Goal: Find specific page/section: Find specific page/section

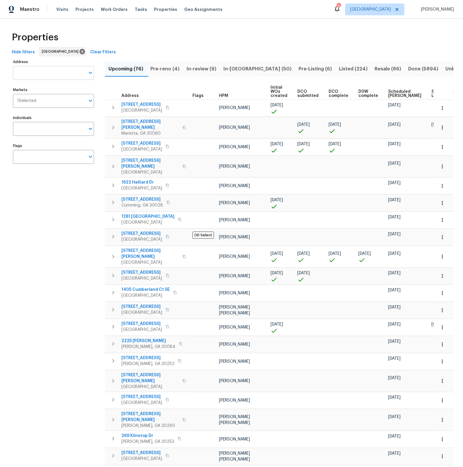
click at [72, 74] on input "Address" at bounding box center [49, 73] width 72 height 14
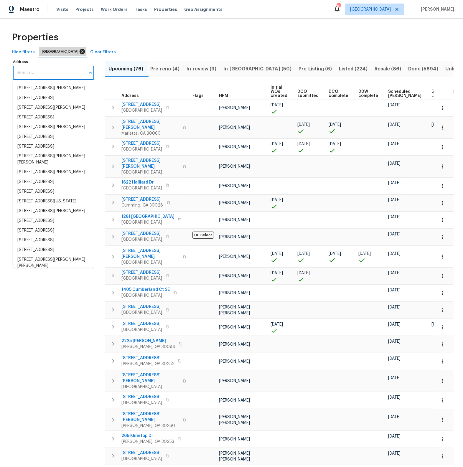
click at [79, 51] on icon at bounding box center [82, 51] width 6 height 6
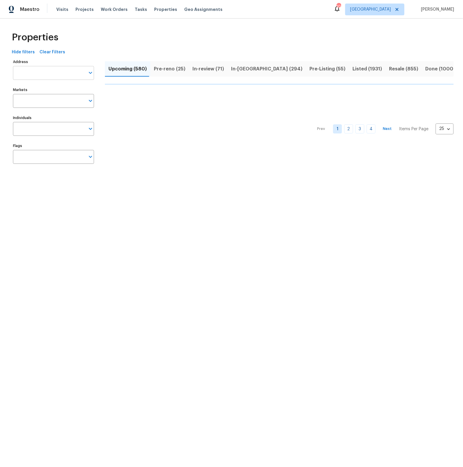
click at [37, 73] on input "Address" at bounding box center [49, 73] width 72 height 14
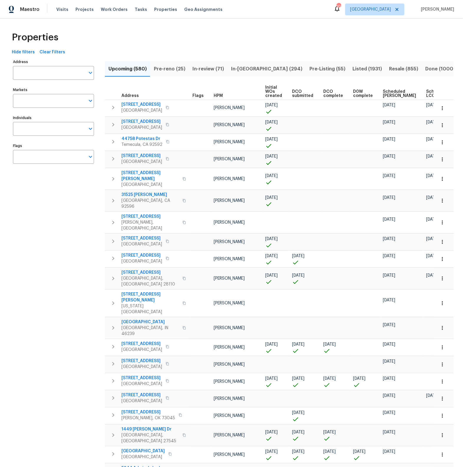
click at [37, 73] on input "Address" at bounding box center [49, 73] width 72 height 14
type input "20107"
click at [65, 88] on li "20107 Louetta Crossing Dr Spring TX 77388" at bounding box center [53, 88] width 81 height 10
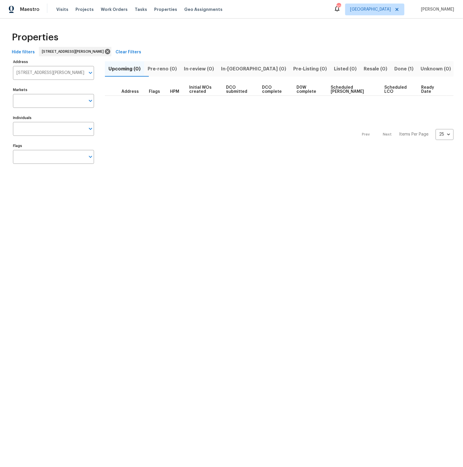
click at [402, 70] on span "Done (1)" at bounding box center [404, 69] width 19 height 8
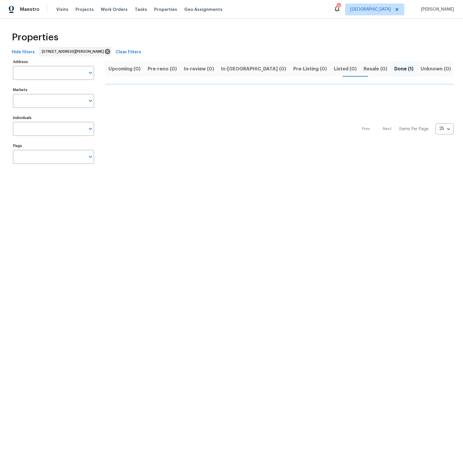
type input "20107 Louetta Crossing Dr Spring TX 77388"
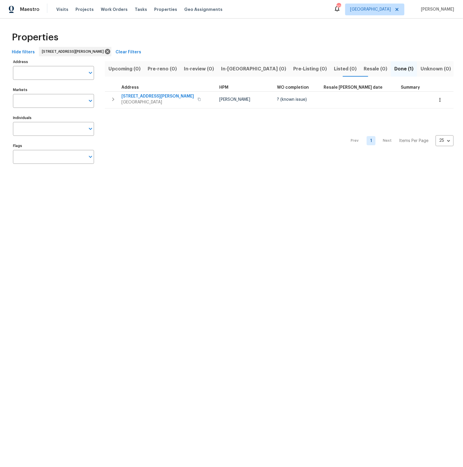
type input "20107 Louetta Crossing Dr Spring TX 77388"
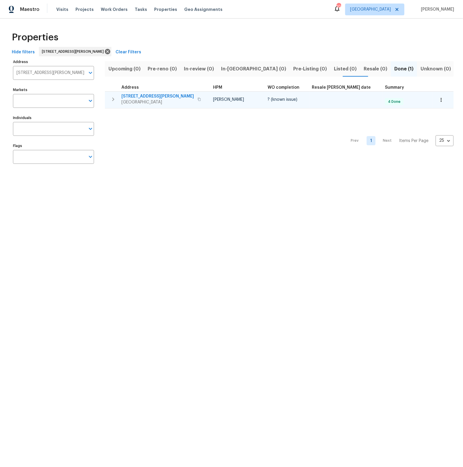
click at [152, 96] on span "20107 Louetta Crossing Dr" at bounding box center [158, 96] width 73 height 6
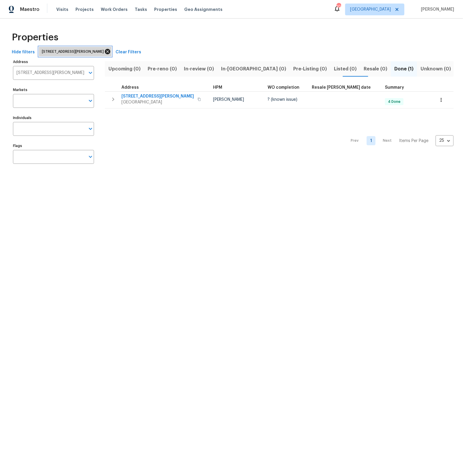
click at [110, 49] on icon at bounding box center [107, 51] width 5 height 5
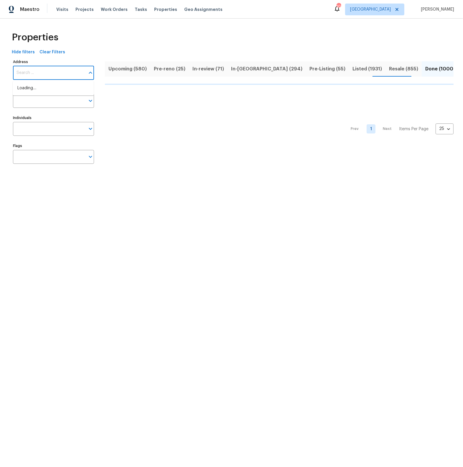
click at [51, 73] on input "Address" at bounding box center [49, 73] width 72 height 14
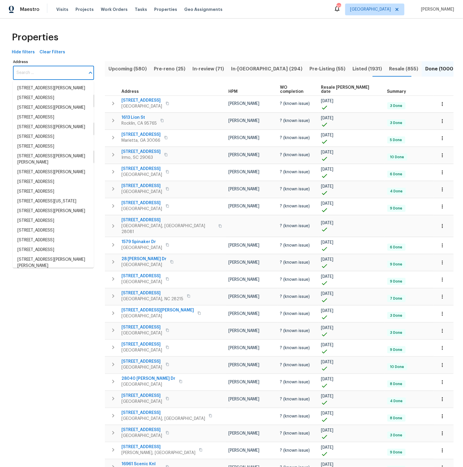
click at [51, 73] on input "Address" at bounding box center [49, 73] width 72 height 14
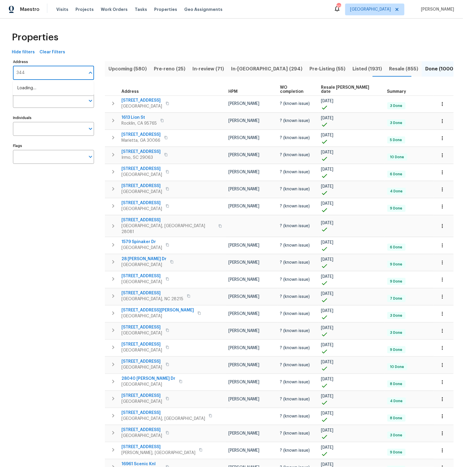
type input "3449"
click at [56, 90] on li "3449 Hyland Dr Decatur GA 30032" at bounding box center [53, 91] width 81 height 16
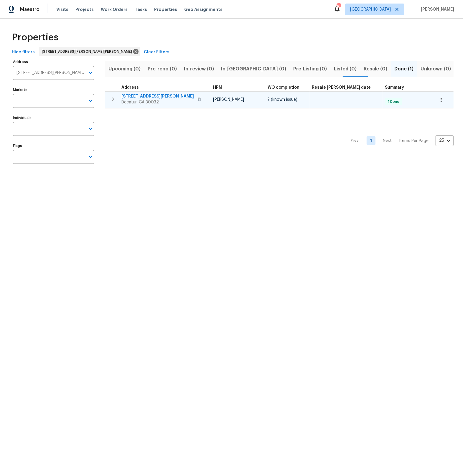
click at [133, 96] on span "3449 Hyland Dr" at bounding box center [158, 96] width 73 height 6
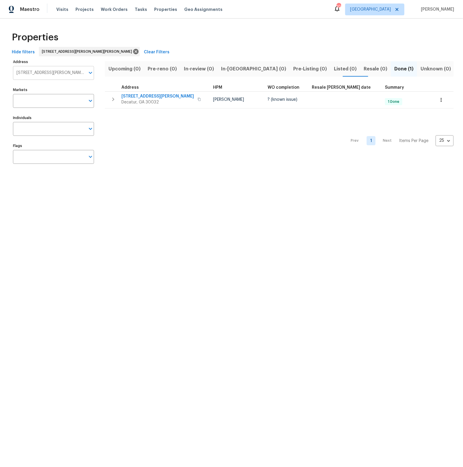
click at [58, 75] on input "3449 Hyland Dr Decatur GA 30032" at bounding box center [49, 73] width 72 height 14
type input "11615"
click at [52, 88] on li "11615 Meadow Dr Port Richey FL 34668" at bounding box center [53, 88] width 81 height 10
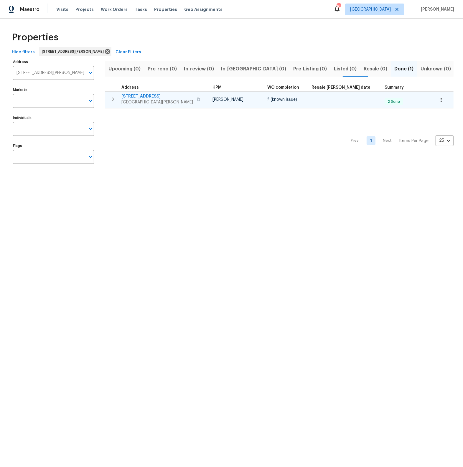
click at [140, 96] on span "11615 Meadow Dr" at bounding box center [158, 96] width 72 height 6
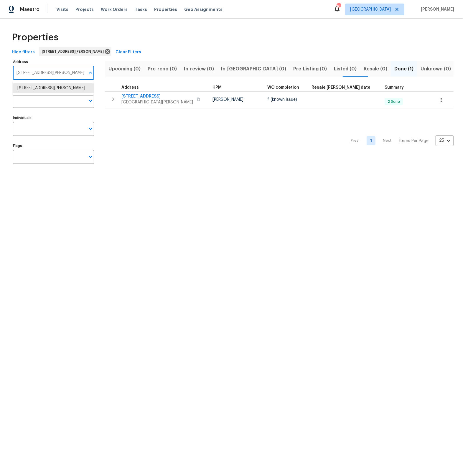
click at [64, 76] on input "11615 Meadow Dr Port Richey FL 34668" at bounding box center [49, 73] width 72 height 14
type input "2503"
click at [43, 89] on li "2503 April Sound Ln Frisco TX 75033" at bounding box center [53, 88] width 81 height 10
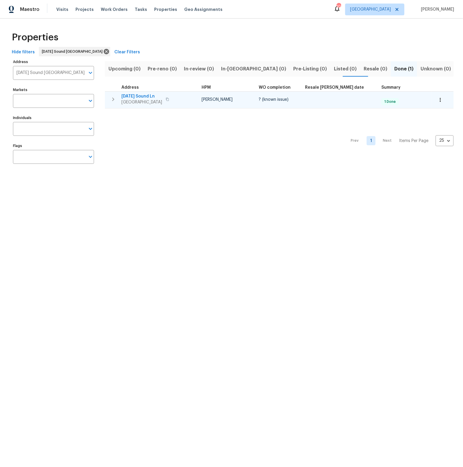
click at [140, 96] on span "2503 April Sound Ln" at bounding box center [142, 96] width 41 height 6
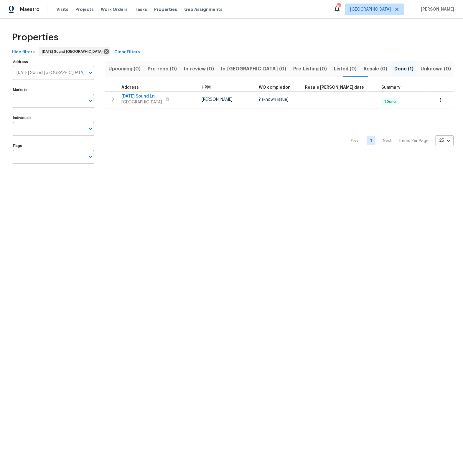
click at [60, 74] on input "2503 April Sound Ln Frisco TX 75033" at bounding box center [49, 73] width 72 height 14
type input "748 douglas"
click at [60, 89] on li "748 Douglas Ave Oxnard CA 93030" at bounding box center [53, 88] width 81 height 10
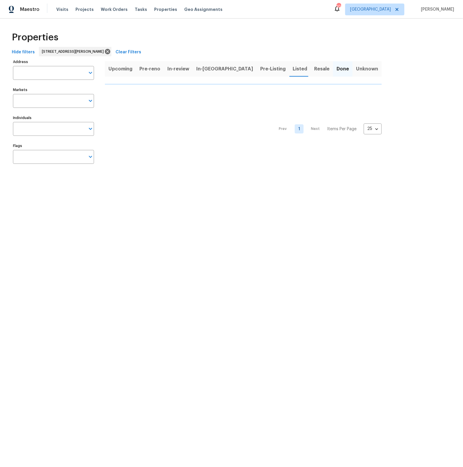
type input "748 Douglas Ave Oxnard CA 93030"
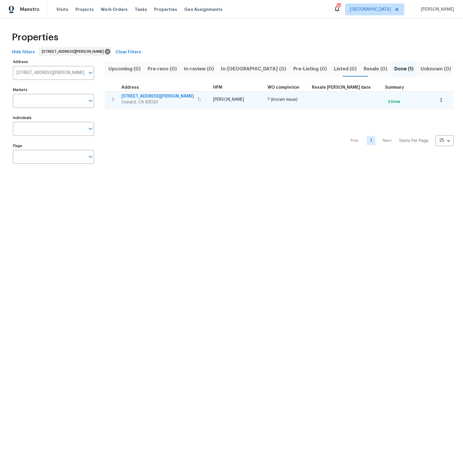
click at [143, 97] on span "748 Douglas Ave" at bounding box center [158, 96] width 73 height 6
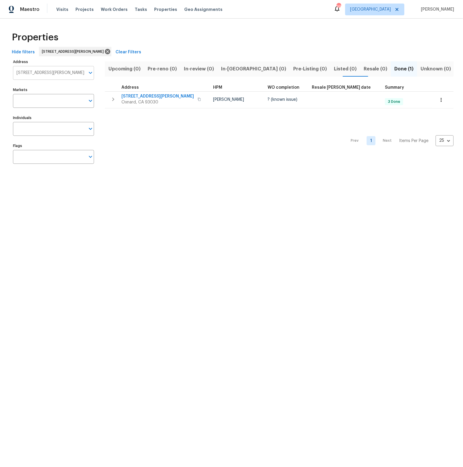
click at [42, 75] on input "748 Douglas Ave Oxnard CA 93030" at bounding box center [49, 73] width 72 height 14
click at [41, 75] on input "748 Douglas Ave Oxnard CA 93030" at bounding box center [49, 73] width 72 height 14
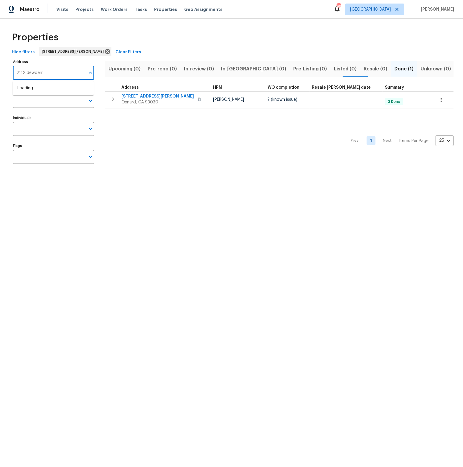
type input "2112 dewberry"
click at [30, 90] on li "2112 Dewberry Ln Pasadena TX 77502" at bounding box center [53, 88] width 81 height 10
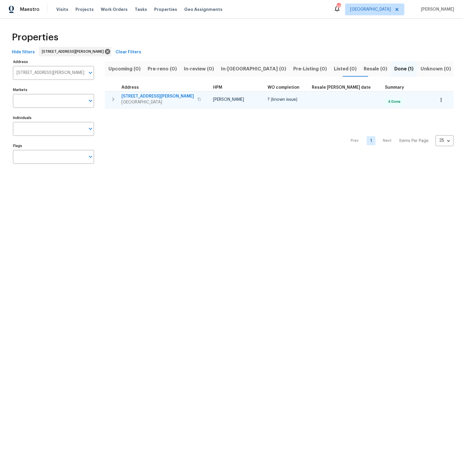
click at [144, 96] on span "2112 Dewberry Ln" at bounding box center [158, 96] width 73 height 6
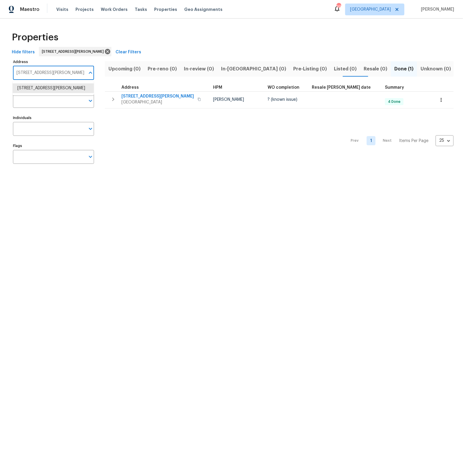
click at [57, 73] on input "2112 Dewberry Ln Pasadena TX 77502" at bounding box center [49, 73] width 72 height 14
type input "1123 redan"
click at [56, 88] on li "1123 Redan Way Stone Mountain GA 30088" at bounding box center [53, 88] width 81 height 10
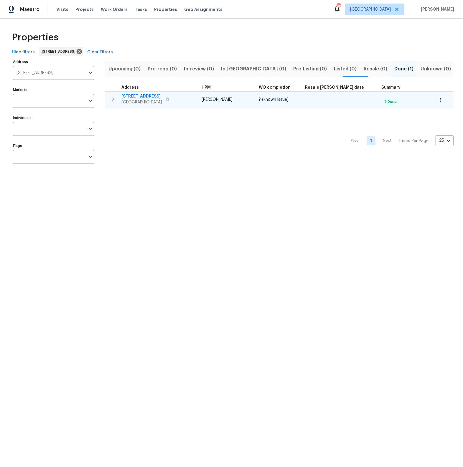
click at [145, 95] on span "1123 Redan Way" at bounding box center [142, 96] width 41 height 6
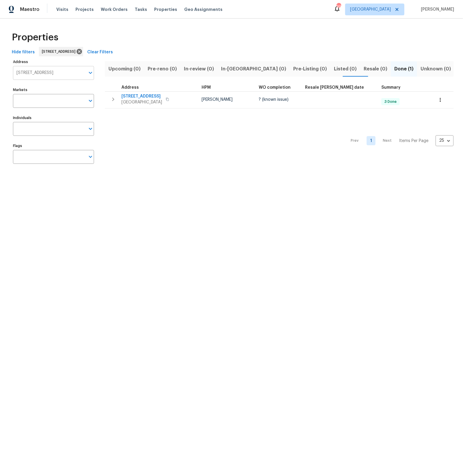
click at [52, 76] on input "1123 Redan Way Stone Mountain GA 30088" at bounding box center [49, 73] width 72 height 14
type input "2243"
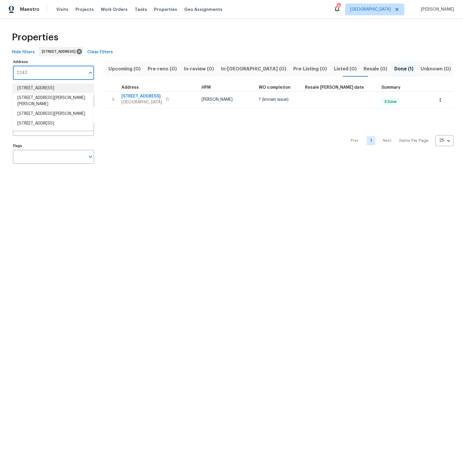
click at [33, 87] on li "2243 Avenida Del Diablo Escondido CA 92029" at bounding box center [53, 88] width 81 height 10
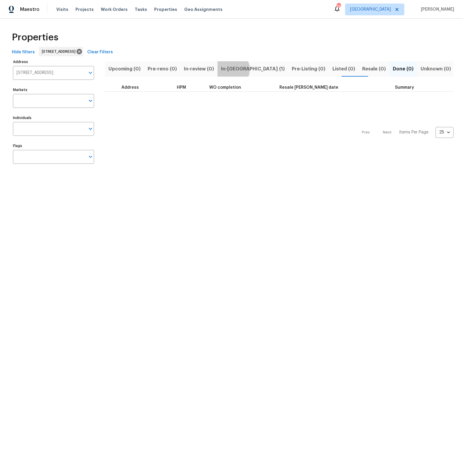
click at [228, 70] on span "In-reno (1)" at bounding box center [253, 69] width 64 height 8
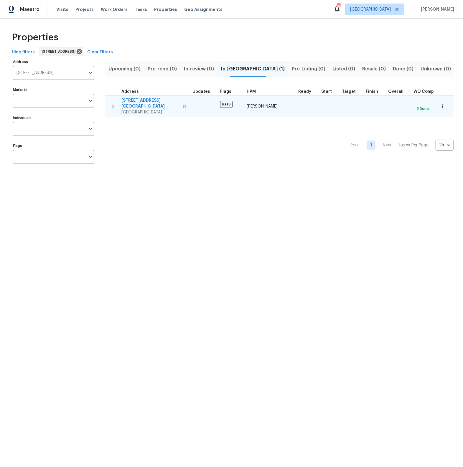
click at [145, 100] on span "2243 Avenida Del Diablo" at bounding box center [151, 104] width 58 height 12
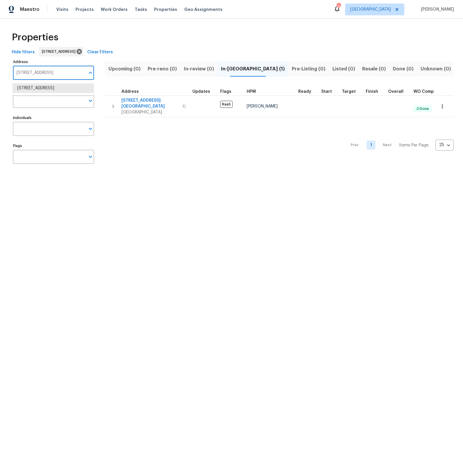
click at [62, 73] on input "2243 Avenida Del Diablo Escondido CA 92029" at bounding box center [49, 73] width 72 height 14
type input "3720 e"
click at [49, 88] on li "3720 E Idlewild Ave Tampa FL 33610" at bounding box center [53, 88] width 81 height 10
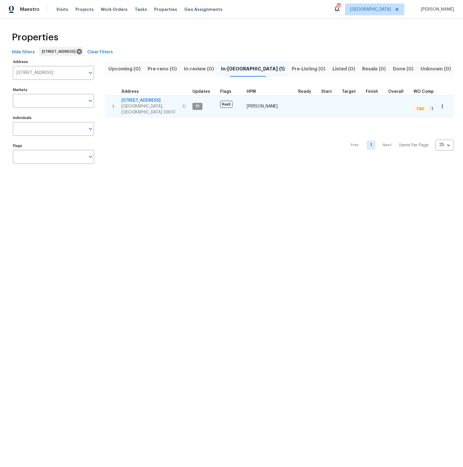
click at [143, 100] on span "3720 E Idlewild Ave" at bounding box center [151, 101] width 58 height 6
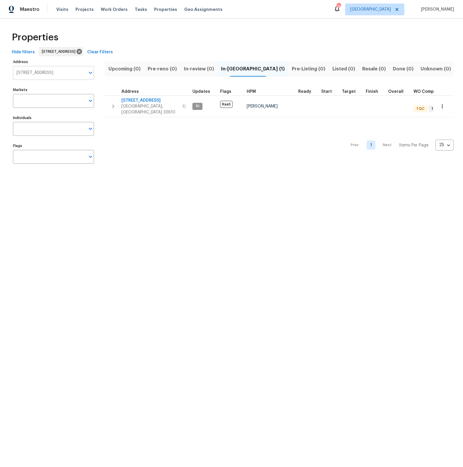
click at [49, 75] on input "3720 E Idlewild Ave Tampa FL 33610" at bounding box center [49, 73] width 72 height 14
type input "1300 mercy"
click at [54, 87] on li "1300 Mercy Dr Orlando FL 32808" at bounding box center [53, 88] width 81 height 10
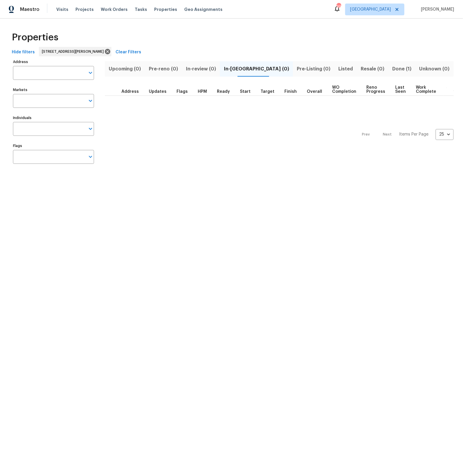
type input "1300 Mercy Dr Orlando FL 32808"
click at [395, 71] on span "Done (1)" at bounding box center [404, 69] width 19 height 8
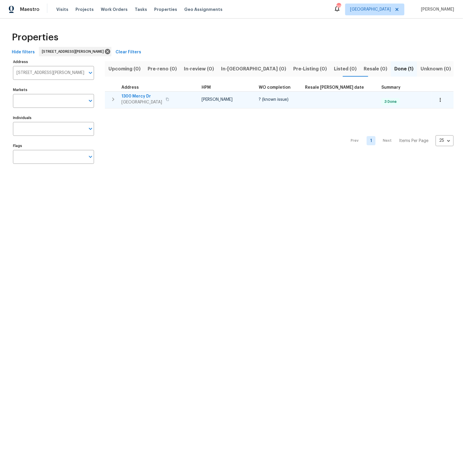
click at [138, 97] on span "1300 Mercy Dr" at bounding box center [142, 96] width 41 height 6
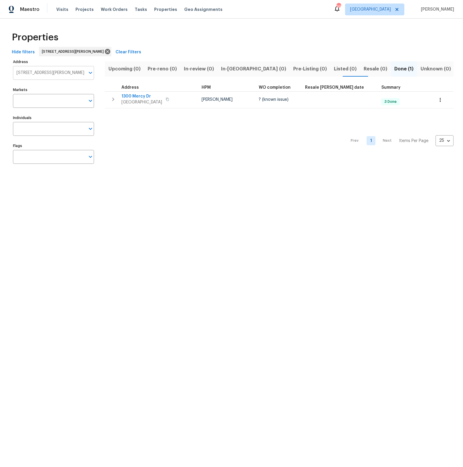
click at [58, 73] on input "1300 Mercy Dr Orlando FL 32808" at bounding box center [49, 73] width 72 height 14
type input "9358"
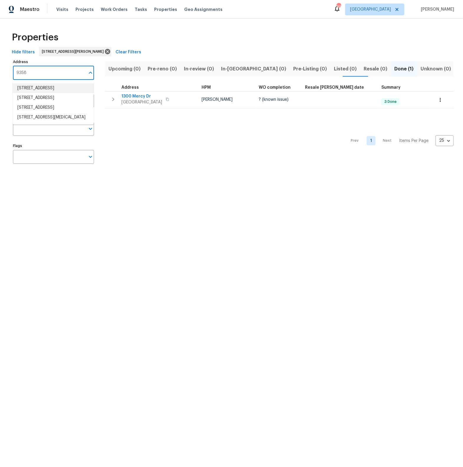
click at [35, 90] on li "9358 Arborwood Cir Davie FL 33328" at bounding box center [53, 88] width 81 height 10
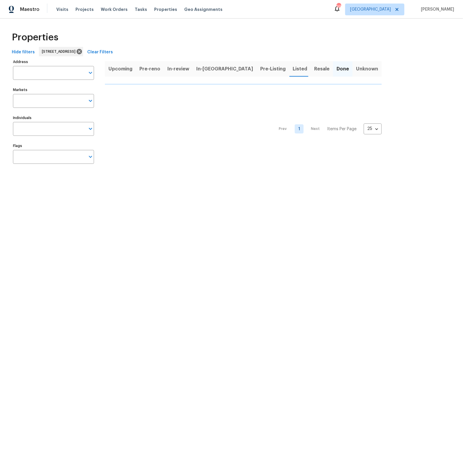
type input "9358 Arborwood Cir Davie FL 33328"
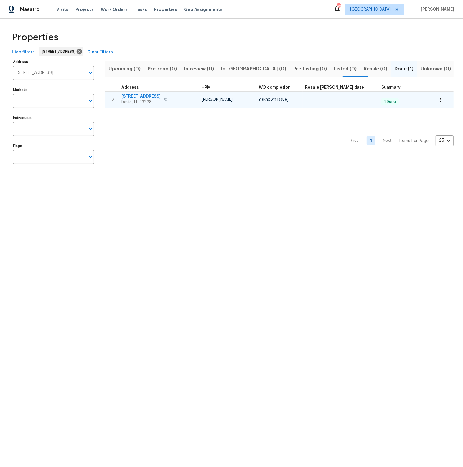
click at [142, 96] on span "9358 Arborwood Cir" at bounding box center [141, 96] width 39 height 6
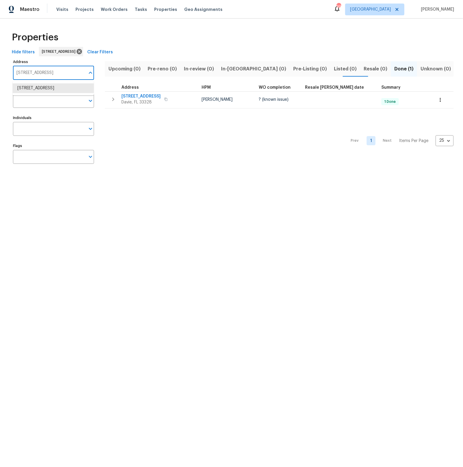
click at [47, 73] on input "9358 Arborwood Cir Davie FL 33328" at bounding box center [49, 73] width 72 height 14
type input "11102 ala"
click at [82, 51] on icon at bounding box center [79, 51] width 5 height 5
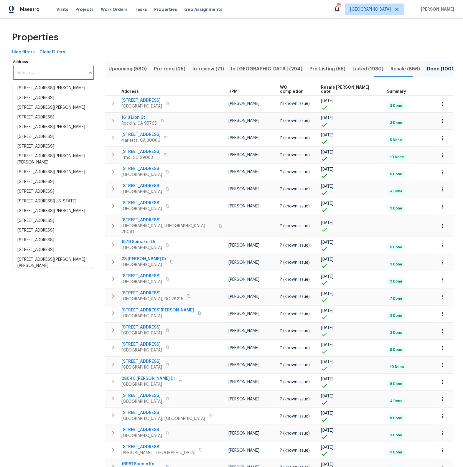
click at [19, 75] on input "Address" at bounding box center [49, 73] width 72 height 14
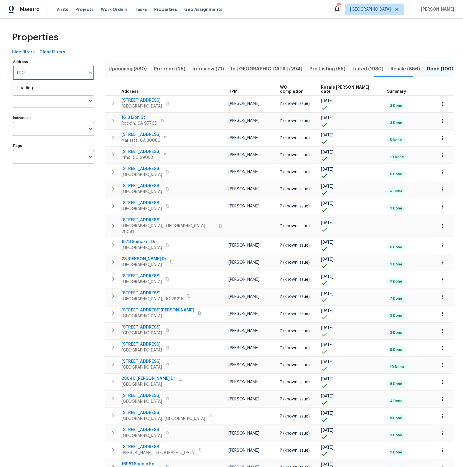
type input "11102"
click at [24, 89] on li "11102 Alameda Bay Ct Wellington FL 33414" at bounding box center [53, 88] width 81 height 10
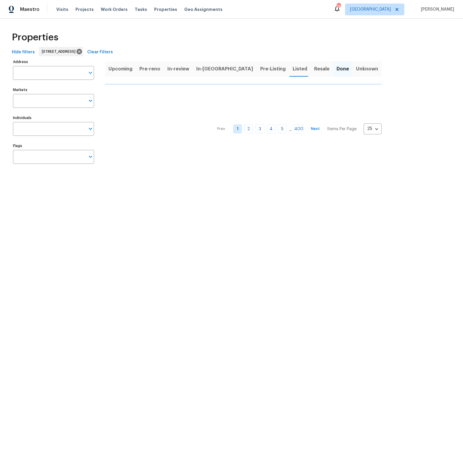
type input "11102 Alameda Bay Ct Wellington FL 33414"
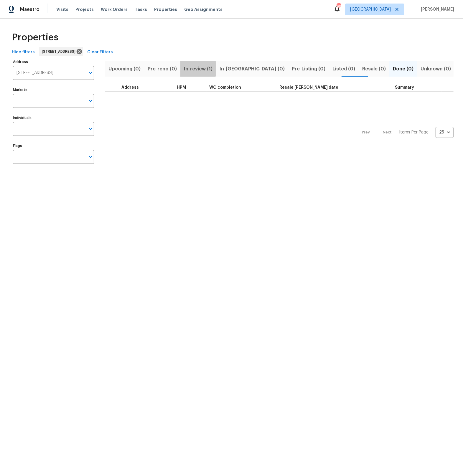
click at [191, 69] on span "In-review (1)" at bounding box center [198, 69] width 29 height 8
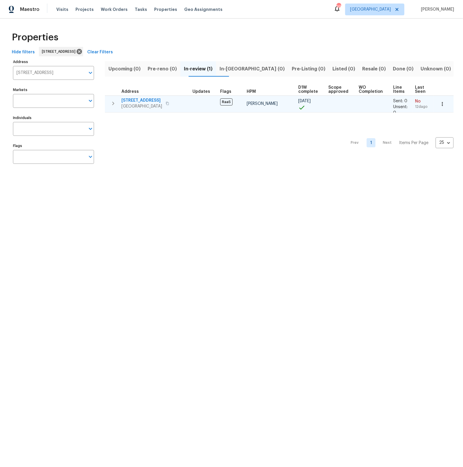
click at [145, 100] on span "11102 Alameda Bay Ct" at bounding box center [142, 101] width 41 height 6
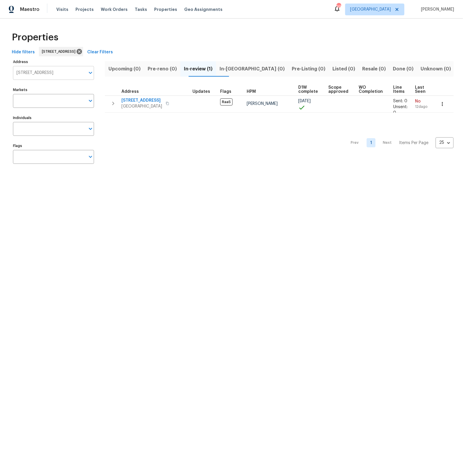
click at [24, 71] on input "11102 Alameda Bay Ct Wellington FL 33414" at bounding box center [49, 73] width 72 height 14
type input "18502"
click at [29, 87] on li "18502 Huron Park Trl Humble TX 77346" at bounding box center [53, 88] width 81 height 10
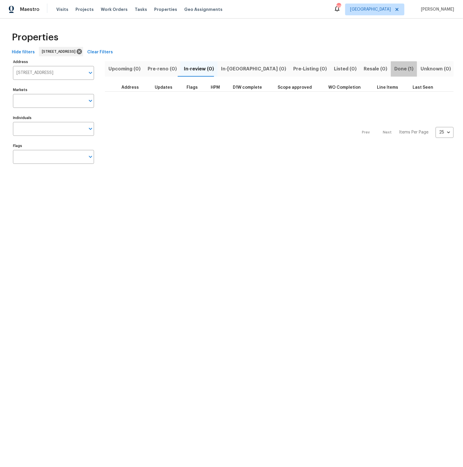
click at [395, 70] on span "Done (1)" at bounding box center [404, 69] width 19 height 8
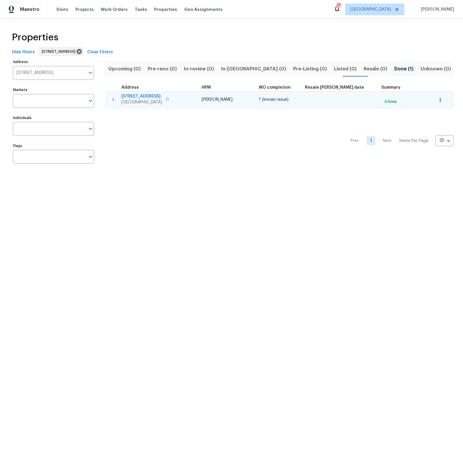
click at [135, 97] on span "18502 Huron Park Trl" at bounding box center [142, 96] width 41 height 6
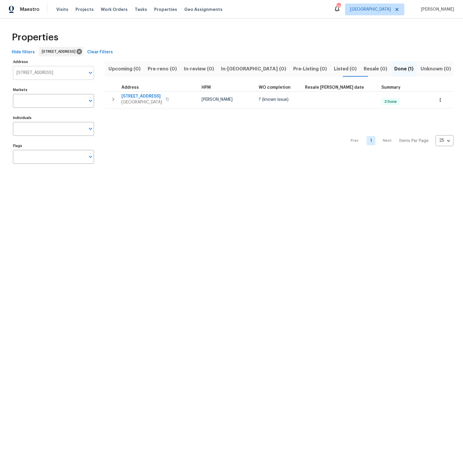
click at [36, 75] on input "18502 Huron Park Trl Humble TX 77346" at bounding box center [49, 73] width 72 height 14
type input "30706 legends"
click at [26, 89] on li "30706 Legends Ridge Dr Spring TX 77386" at bounding box center [53, 88] width 81 height 10
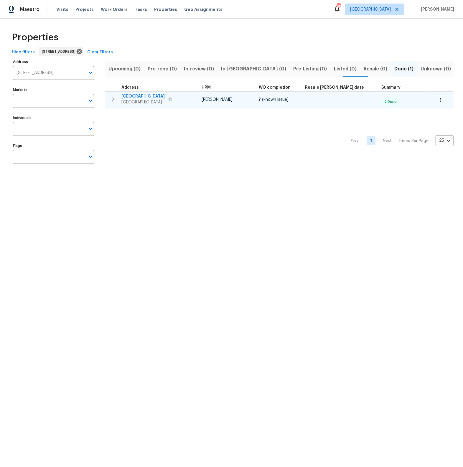
click at [138, 97] on span "30706 Legends Ridge Dr" at bounding box center [143, 96] width 43 height 6
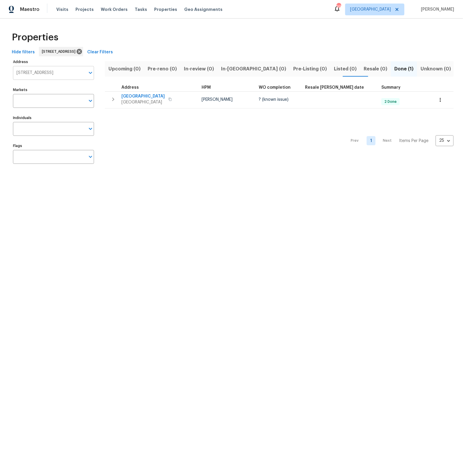
click at [54, 73] on input "30706 Legends Ridge Dr Spring TX 77386" at bounding box center [49, 73] width 72 height 14
type input "2839 long"
click at [35, 90] on li "2839 Long Way Decatur GA 30032" at bounding box center [53, 88] width 81 height 10
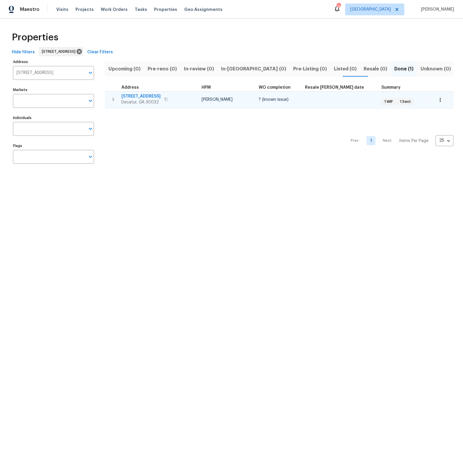
click at [141, 98] on span "2839 Long Way" at bounding box center [141, 96] width 39 height 6
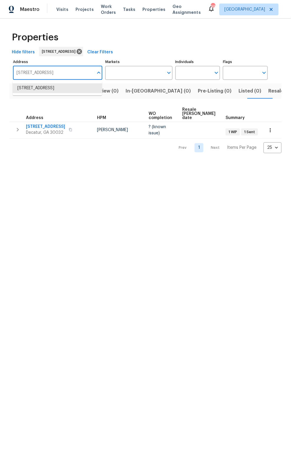
click at [65, 72] on input "2839 Long Way Decatur GA 30032" at bounding box center [53, 73] width 81 height 14
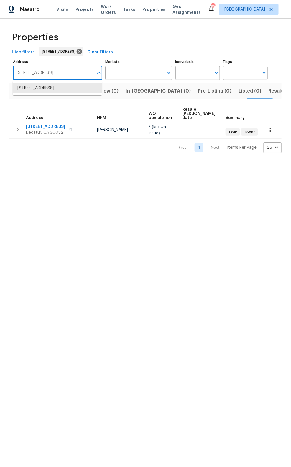
click at [64, 72] on input "2839 Long Way Decatur GA 30032" at bounding box center [53, 73] width 81 height 14
type input "7219"
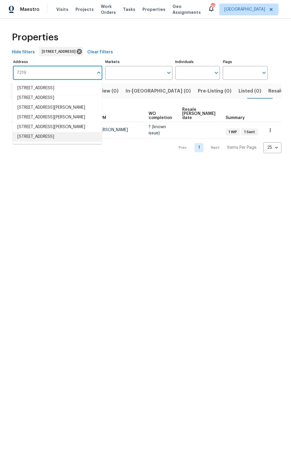
click at [35, 142] on li "7219 Willowtex Dr Humble TX 77396" at bounding box center [57, 137] width 89 height 10
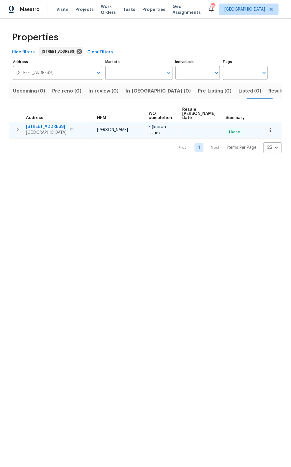
click at [47, 124] on span "7219 Willowtex Dr" at bounding box center [46, 127] width 41 height 6
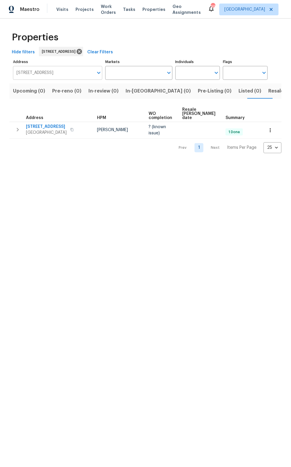
click at [72, 74] on input "7219 Willowtex Dr Humble TX 77396" at bounding box center [53, 73] width 81 height 14
type input "2931"
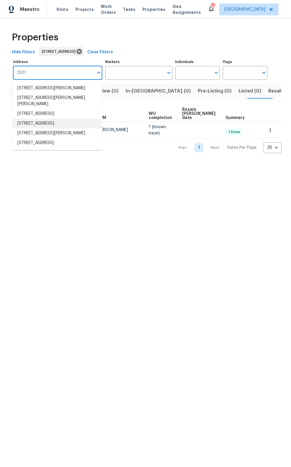
click at [71, 120] on li "2931 Two Lake Cir Atlanta GA 30349" at bounding box center [57, 124] width 89 height 10
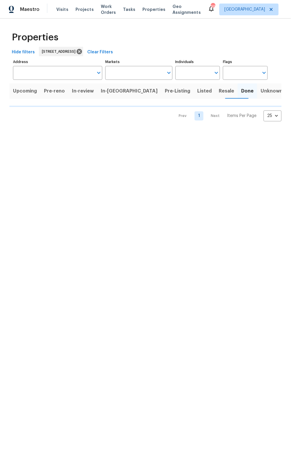
type input "2931 Two Lake Cir Atlanta GA 30349"
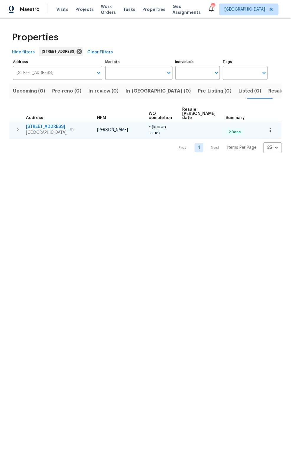
click at [46, 124] on span "2931 Two Lake Cir" at bounding box center [46, 127] width 41 height 6
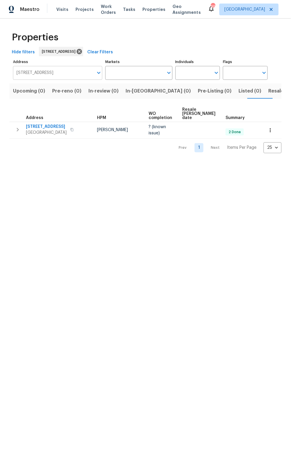
click at [66, 73] on input "2931 Two Lake Cir Atlanta GA 30349" at bounding box center [53, 73] width 81 height 14
type input "120 E"
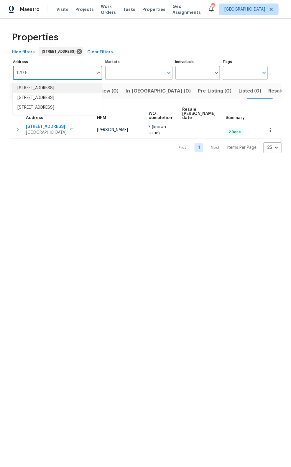
click at [45, 87] on li "120 E 47th St Los Angeles CA 90011" at bounding box center [57, 88] width 89 height 10
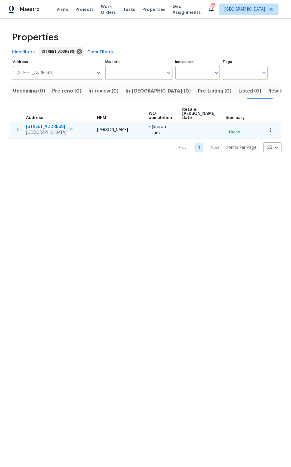
click at [39, 124] on span "120 E 47th St" at bounding box center [46, 127] width 41 height 6
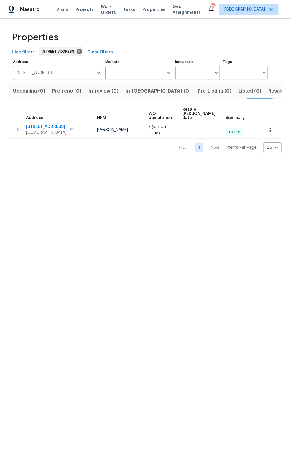
click at [67, 73] on input "120 E 47th St Los Angeles CA 90011" at bounding box center [53, 73] width 81 height 14
type input "639"
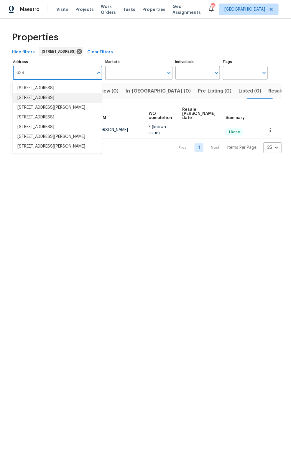
click at [66, 97] on li "639 E Pacific St Carson CA 90745" at bounding box center [57, 98] width 89 height 10
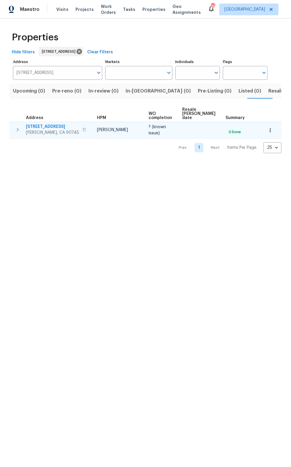
click at [49, 124] on span "639 E Pacific St" at bounding box center [52, 127] width 53 height 6
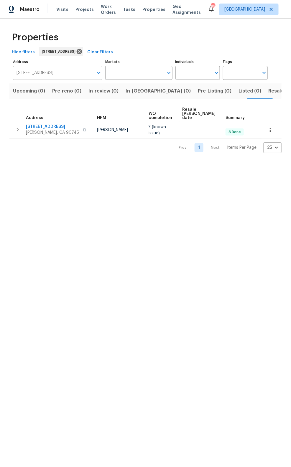
click at [42, 73] on input "639 E Pacific St Carson CA 90745" at bounding box center [53, 73] width 81 height 14
type input "260"
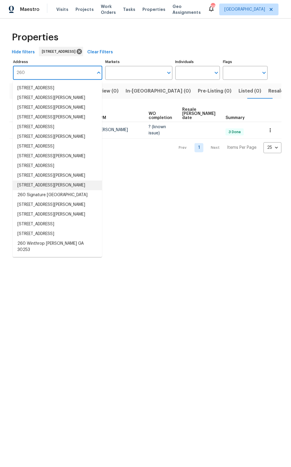
click at [40, 185] on li "260 Pleasant Grove Cir McDonough GA 30252" at bounding box center [57, 186] width 89 height 10
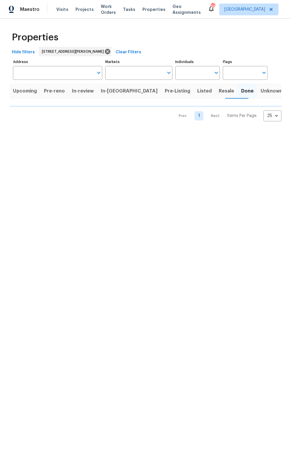
type input "260 Pleasant Grove Cir McDonough GA 30252"
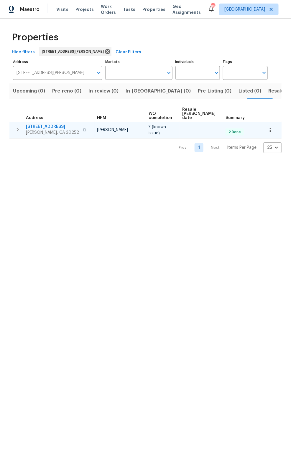
click at [52, 124] on span "260 Pleasant Grove Cir" at bounding box center [52, 127] width 53 height 6
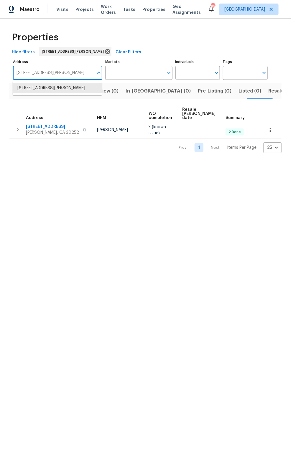
click at [46, 73] on input "260 Pleasant Grove Cir McDonough GA 30252" at bounding box center [53, 73] width 81 height 14
type input "7623"
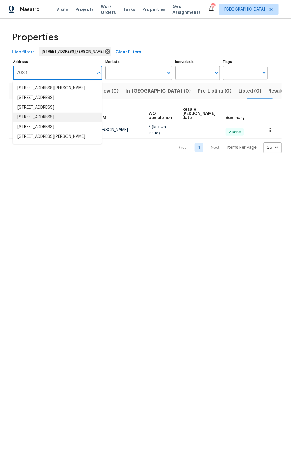
click at [38, 122] on li "7623 McGillicuty Dr Union City GA 30291" at bounding box center [57, 118] width 89 height 10
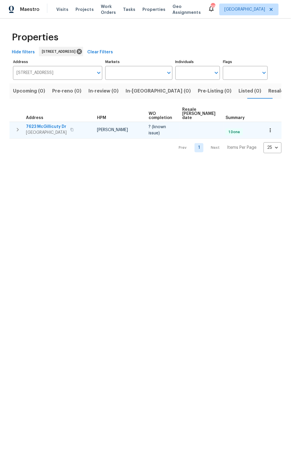
click at [47, 124] on span "7623 McGillicuty Dr" at bounding box center [46, 127] width 41 height 6
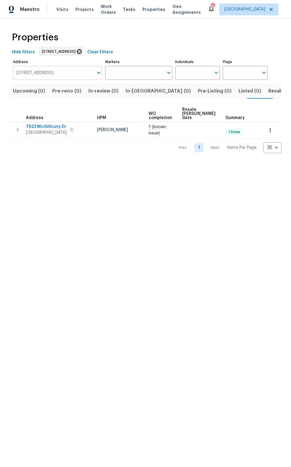
click at [48, 73] on input "7623 McGillicuty Dr Union City GA 30291" at bounding box center [53, 73] width 81 height 14
type input "4270"
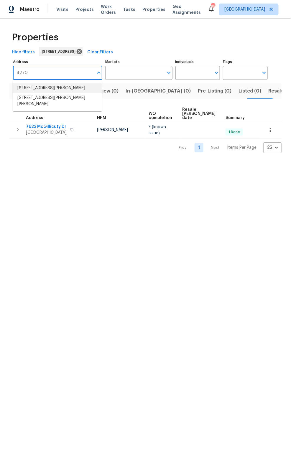
click at [44, 89] on li "4270 Laurel Grove Trce Suwanee GA 30024" at bounding box center [57, 88] width 89 height 10
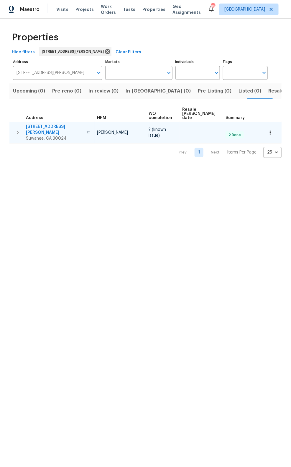
click at [46, 124] on span "4270 Laurel Grove Trce" at bounding box center [55, 130] width 58 height 12
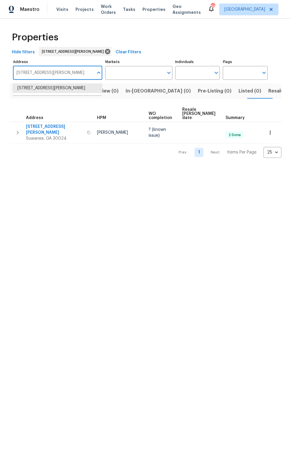
click at [41, 73] on input "4270 Laurel Grove Trce Suwanee GA 30024" at bounding box center [53, 73] width 81 height 14
type input "707 terryhollow"
click at [39, 88] on li "707 Terryhollow St Channelview TX 77530" at bounding box center [57, 88] width 89 height 10
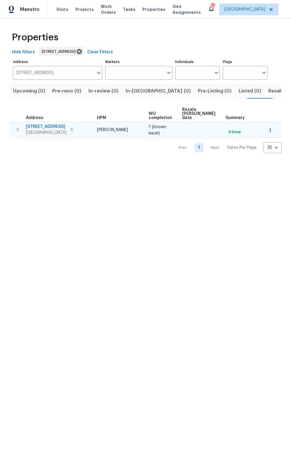
click at [38, 124] on span "707 Terryhollow St" at bounding box center [46, 127] width 41 height 6
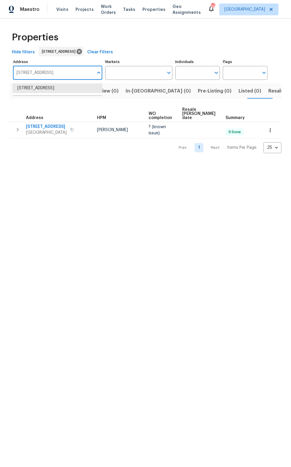
click at [40, 74] on input "707 Terryhollow St Channelview TX 77530" at bounding box center [53, 73] width 81 height 14
type input "4617"
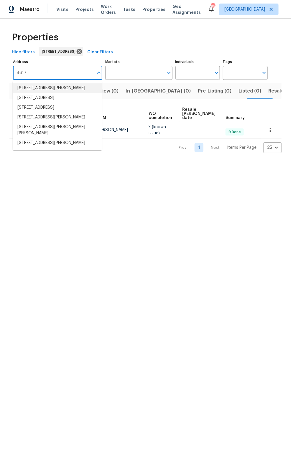
click at [38, 87] on li "4617 Barnhill Ln Fort Worth TX 76135" at bounding box center [57, 88] width 89 height 10
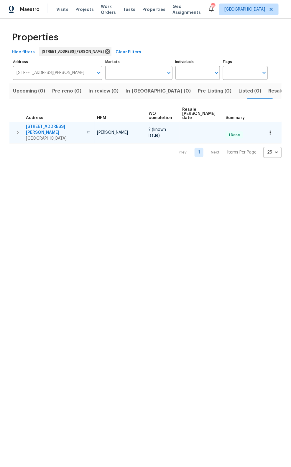
click at [52, 124] on span "4617 Barnhill Ln" at bounding box center [55, 130] width 58 height 12
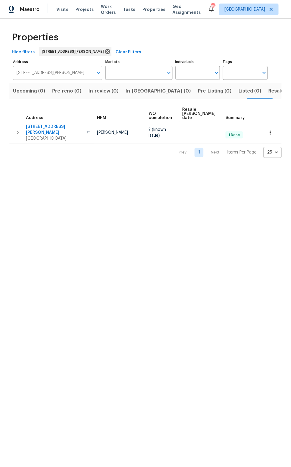
click at [49, 73] on input "4617 Barnhill Ln Fort Worth TX 76135" at bounding box center [53, 73] width 81 height 14
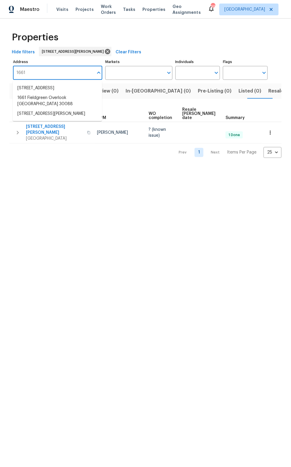
type input "16611"
click at [40, 97] on li "16611 SW 292nd Ter Homestead FL 33033" at bounding box center [57, 98] width 89 height 10
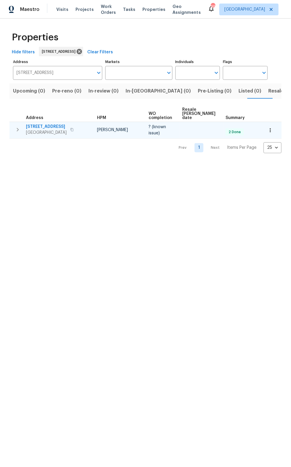
click at [37, 124] on span "16611 SW 292nd Ter" at bounding box center [46, 127] width 41 height 6
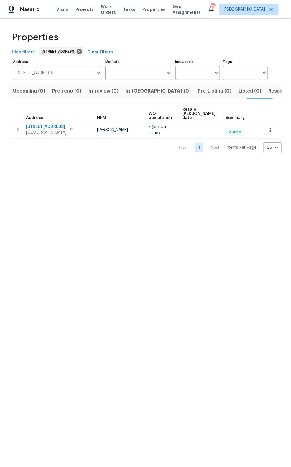
click at [44, 75] on input "16611 SW 292nd Ter Homestead FL 33033" at bounding box center [53, 73] width 81 height 14
type input "11907"
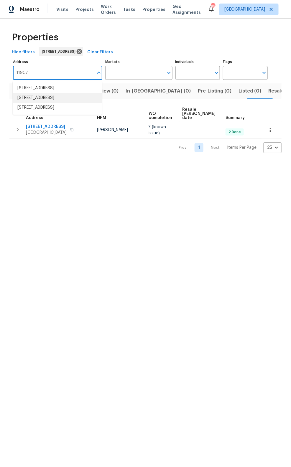
click at [47, 97] on li "11907 Palmdate St Houston TX 77034" at bounding box center [57, 98] width 89 height 10
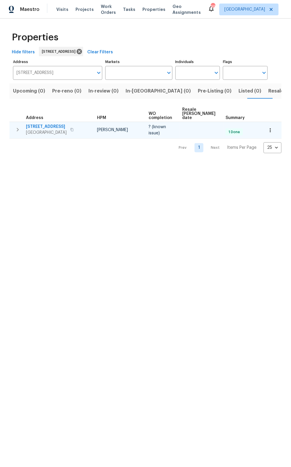
click at [47, 124] on span "11907 Palmdate St" at bounding box center [46, 127] width 41 height 6
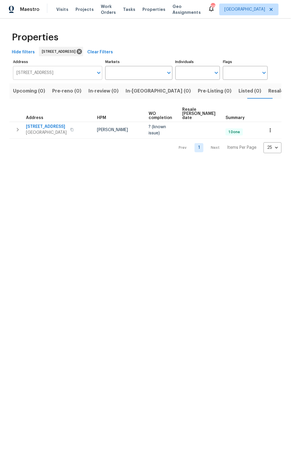
click at [41, 72] on input "11907 Palmdate St Houston TX 77034" at bounding box center [53, 73] width 81 height 14
type input "5206"
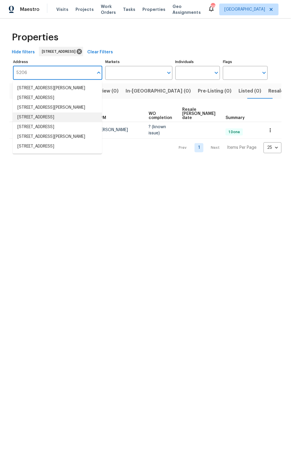
click at [46, 122] on li "5206 Graystone Ln Houston TX 77069" at bounding box center [57, 118] width 89 height 10
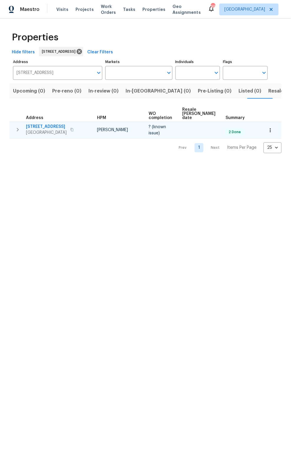
click at [48, 124] on span "5206 Graystone Ln" at bounding box center [46, 127] width 41 height 6
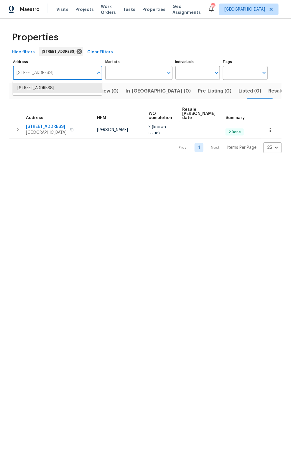
click at [55, 73] on input "5206 Graystone Ln Houston TX 77069" at bounding box center [53, 73] width 81 height 14
type input "4147"
click at [39, 88] on li "4147 Presidents Dr S Houston TX 77047" at bounding box center [57, 88] width 89 height 10
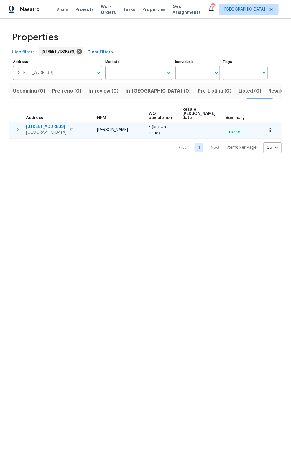
click at [42, 124] on span "4147 Presidents Dr S" at bounding box center [46, 127] width 41 height 6
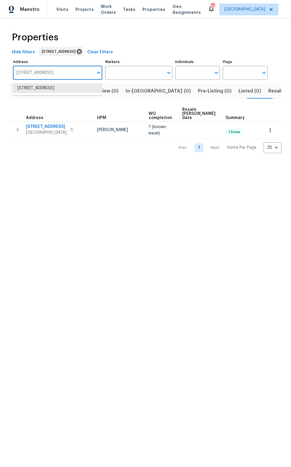
click at [46, 72] on input "4147 Presidents Dr S Houston TX 77047" at bounding box center [53, 73] width 81 height 14
type input "20027"
click at [38, 88] on li "20027 Oland Way Houston TX 77073" at bounding box center [57, 88] width 89 height 10
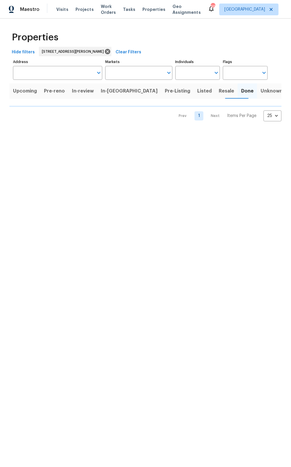
type input "20027 Oland Way Houston TX 77073"
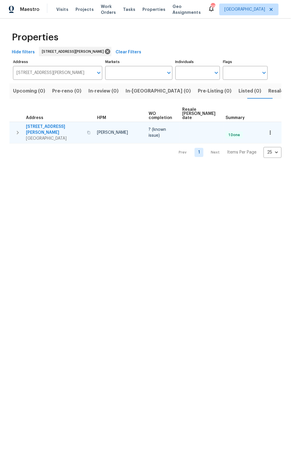
click at [37, 124] on span "20027 Oland Way" at bounding box center [55, 130] width 58 height 12
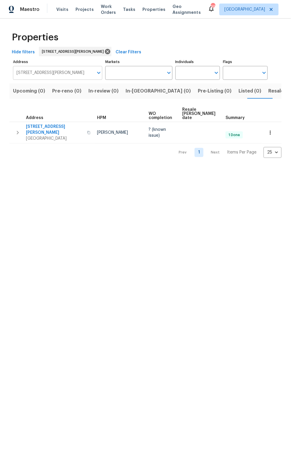
click at [52, 74] on input "20027 Oland Way Houston TX 77073" at bounding box center [53, 73] width 81 height 14
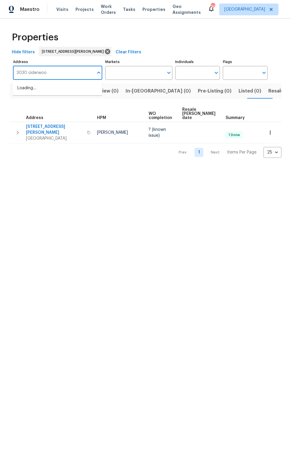
type input "3030 ciderwood"
click at [52, 86] on li "3030 Ciderwood Dr Spring TX 77373" at bounding box center [57, 88] width 89 height 10
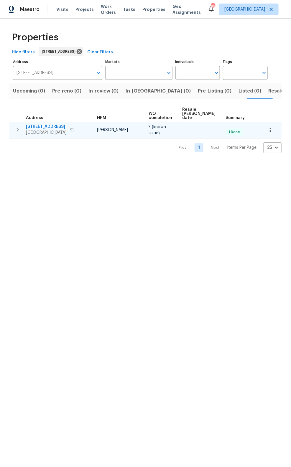
click at [36, 124] on span "3030 Ciderwood Dr" at bounding box center [46, 127] width 41 height 6
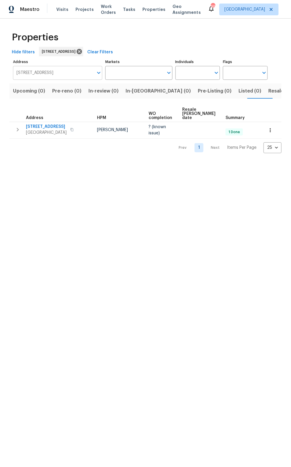
click at [45, 73] on input "3030 Ciderwood Dr Spring TX 77373" at bounding box center [53, 73] width 81 height 14
type input "3"
type input "260 Pleasant"
click at [41, 86] on li "260 Pleasant Grove Cir McDonough GA 30252" at bounding box center [57, 88] width 89 height 10
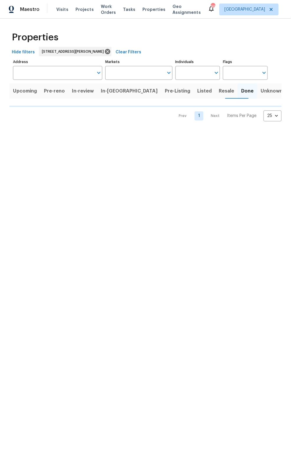
type input "260 Pleasant Grove Cir McDonough GA 30252"
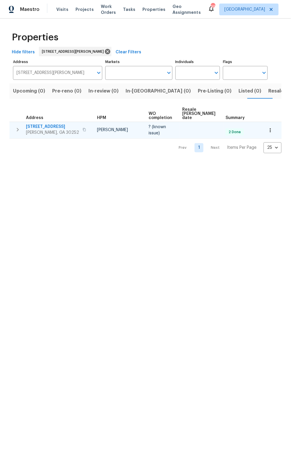
click at [42, 124] on span "260 Pleasant Grove Cir" at bounding box center [52, 127] width 53 height 6
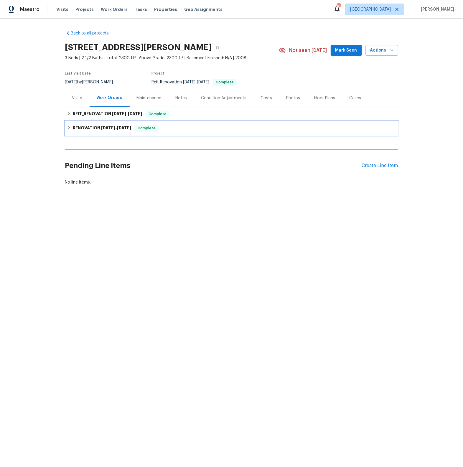
click at [70, 128] on icon at bounding box center [69, 128] width 4 height 4
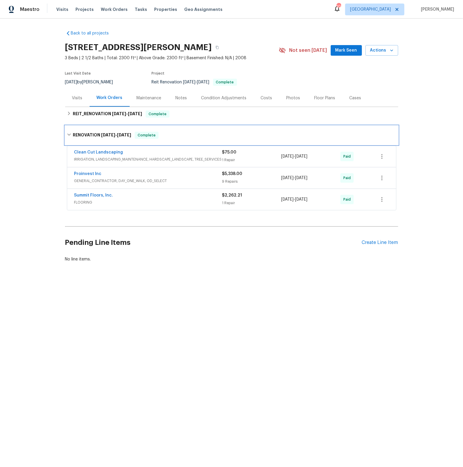
click at [70, 128] on div "RENOVATION 9/1/21 - 10/21/21 Complete" at bounding box center [231, 135] width 333 height 19
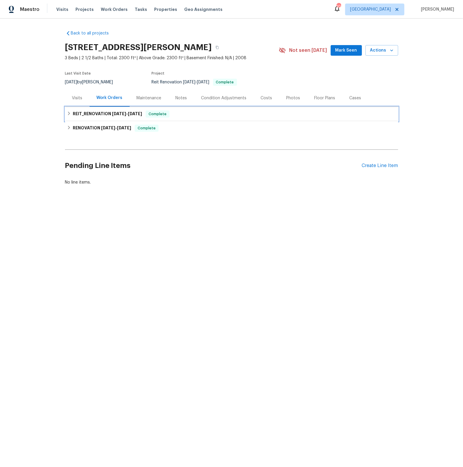
click at [70, 114] on icon at bounding box center [69, 113] width 4 height 4
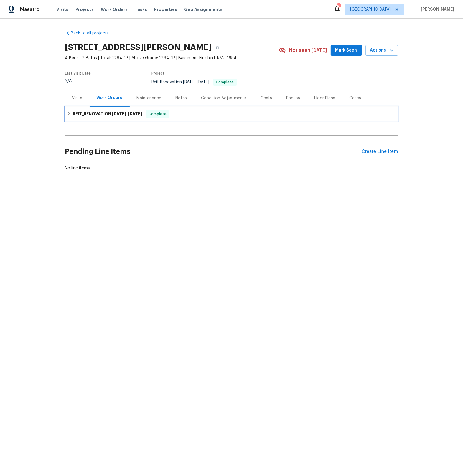
click at [68, 113] on icon at bounding box center [69, 113] width 4 height 4
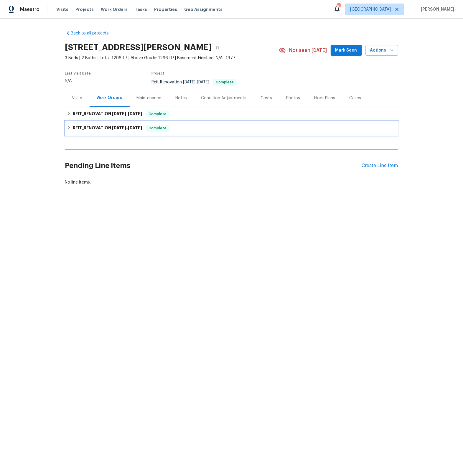
click at [70, 127] on icon at bounding box center [69, 128] width 4 height 4
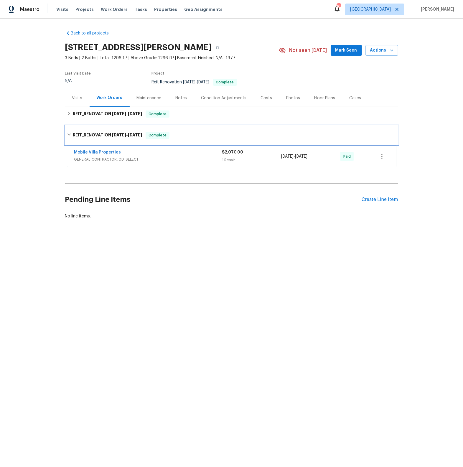
click at [70, 127] on div "REIT_RENOVATION 8/11/25 - 8/15/25 Complete" at bounding box center [231, 135] width 333 height 19
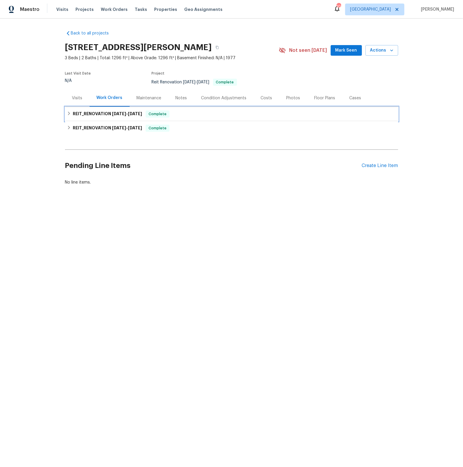
click at [70, 115] on icon at bounding box center [69, 113] width 4 height 4
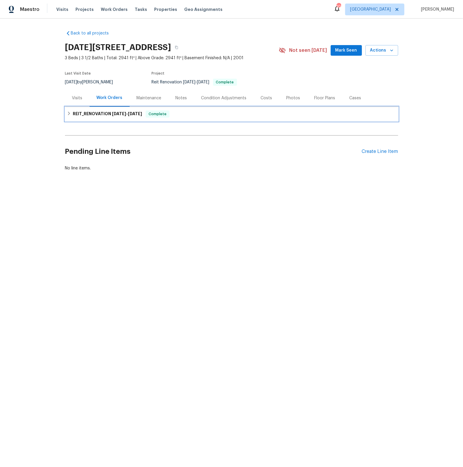
click at [69, 114] on icon at bounding box center [69, 114] width 2 height 4
click at [69, 116] on icon at bounding box center [69, 113] width 4 height 4
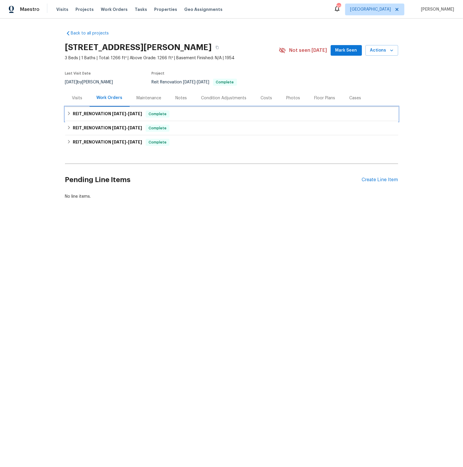
click at [68, 113] on icon at bounding box center [69, 113] width 4 height 4
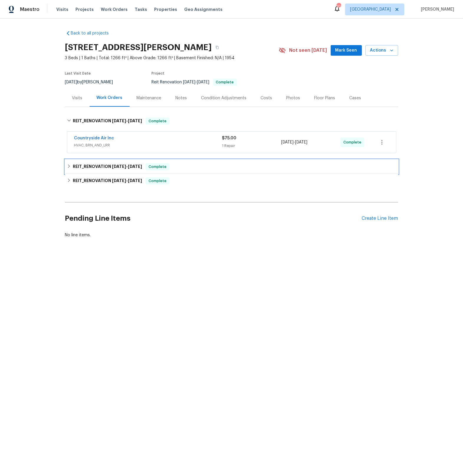
click at [69, 165] on icon at bounding box center [69, 166] width 4 height 4
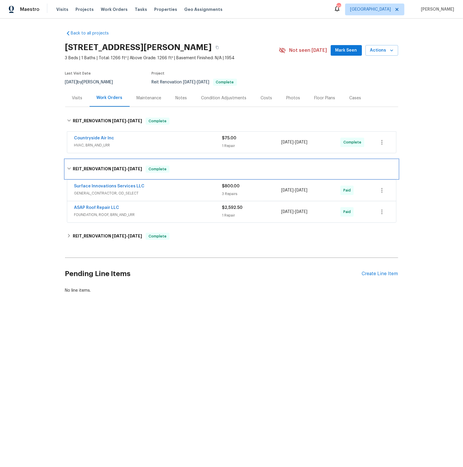
click at [69, 166] on div "REIT_RENOVATION 8/6/25 - 8/13/25 Complete" at bounding box center [232, 169] width 330 height 7
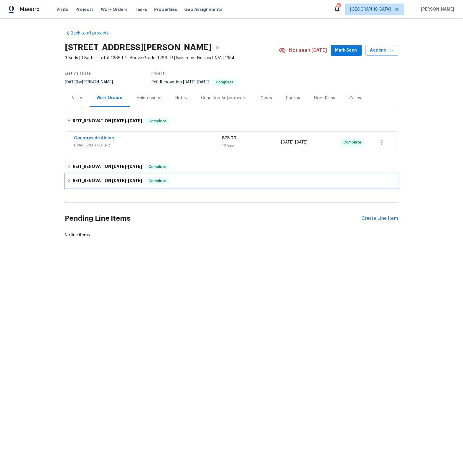
click at [69, 180] on icon at bounding box center [69, 180] width 4 height 4
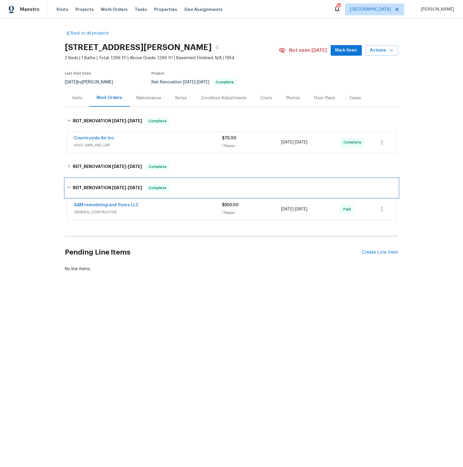
click at [69, 187] on icon at bounding box center [69, 188] width 4 height 4
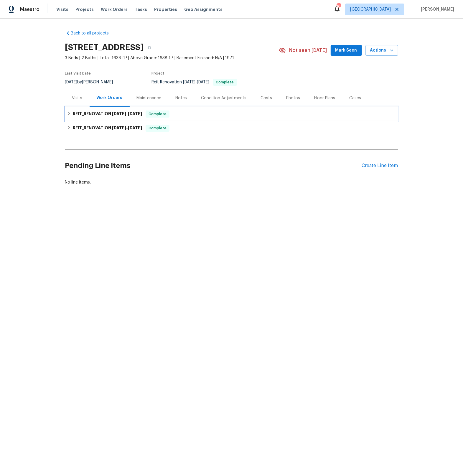
click at [68, 112] on icon at bounding box center [69, 113] width 4 height 4
click at [68, 114] on icon at bounding box center [69, 113] width 4 height 4
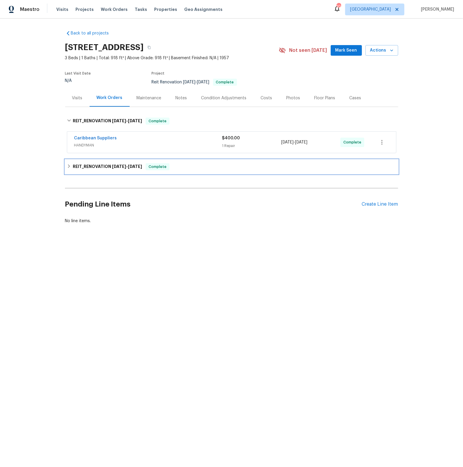
click at [69, 166] on icon at bounding box center [69, 166] width 4 height 4
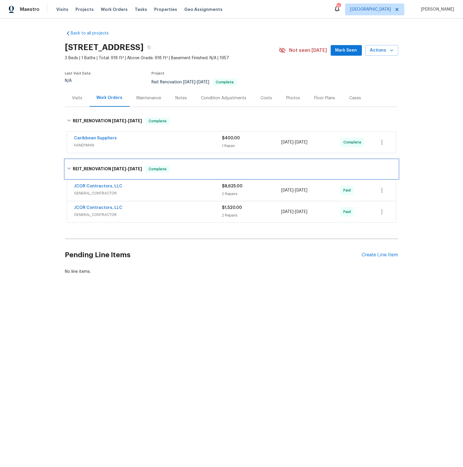
click at [69, 166] on div "REIT_RENOVATION 6/25/25 - 9/11/25 Complete" at bounding box center [232, 169] width 330 height 7
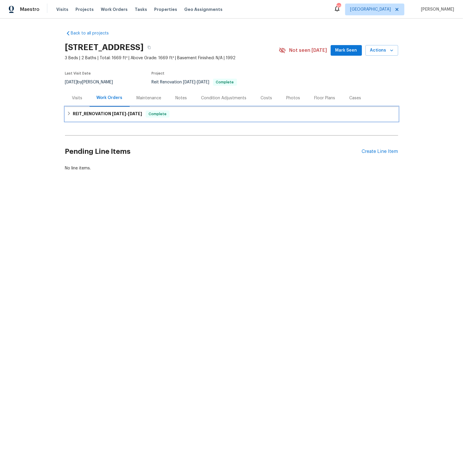
click at [70, 114] on icon at bounding box center [69, 113] width 4 height 4
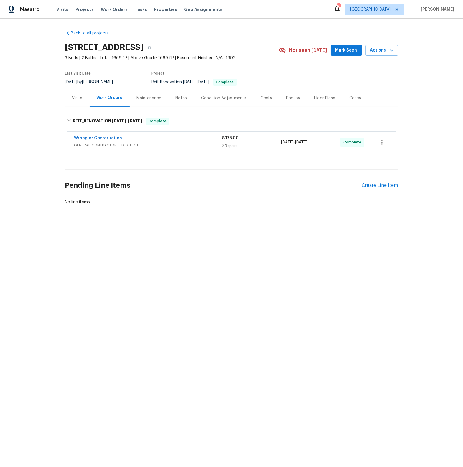
click at [152, 142] on div "Wrangler Construction" at bounding box center [148, 138] width 148 height 7
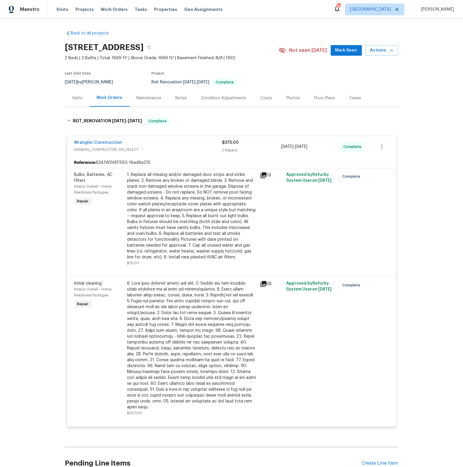
click at [152, 143] on div "Wrangler Construction" at bounding box center [148, 143] width 148 height 7
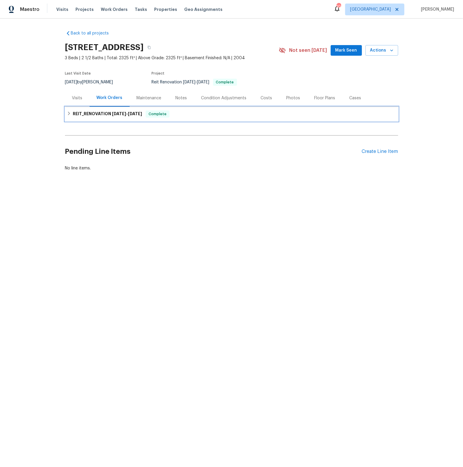
click at [68, 114] on icon at bounding box center [69, 113] width 4 height 4
click at [67, 115] on icon at bounding box center [69, 113] width 4 height 4
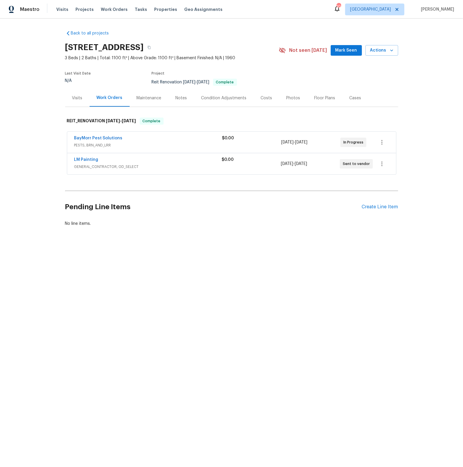
click at [163, 142] on div "BayMorr Pest Solutions" at bounding box center [148, 138] width 148 height 7
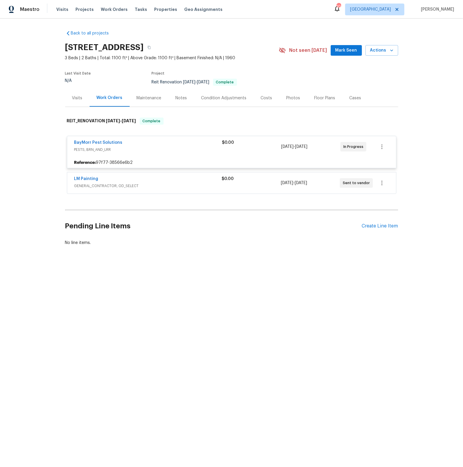
click at [163, 185] on span "GENERAL_CONTRACTOR, OD_SELECT" at bounding box center [148, 186] width 148 height 6
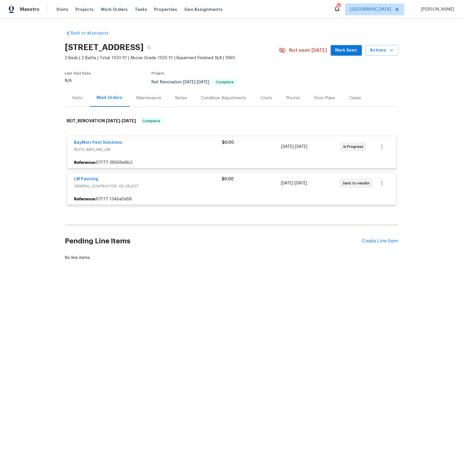
click at [163, 185] on span "GENERAL_CONTRACTOR, OD_SELECT" at bounding box center [148, 186] width 148 height 6
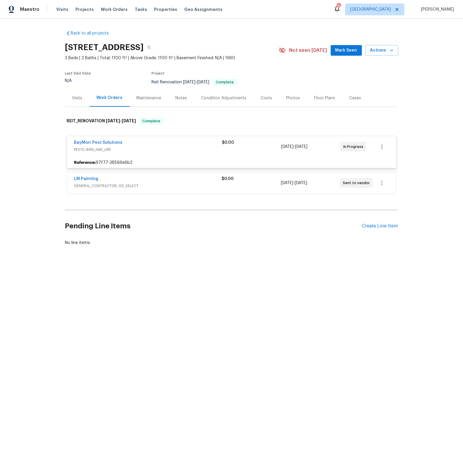
click at [165, 150] on span "PESTS, BRN_AND_LRR" at bounding box center [148, 150] width 148 height 6
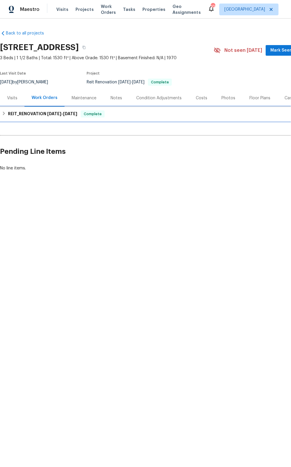
click at [5, 113] on icon at bounding box center [4, 113] width 4 height 4
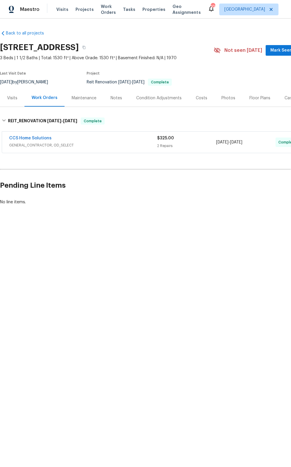
click at [92, 145] on span "GENERAL_CONTRACTOR, OD_SELECT" at bounding box center [83, 145] width 148 height 6
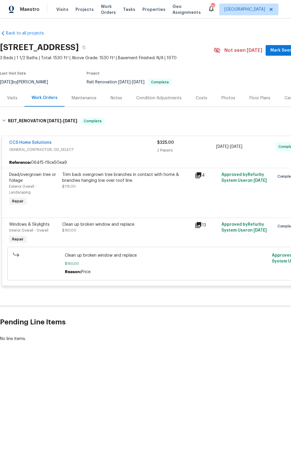
click at [92, 145] on div "CCS Home Solutions" at bounding box center [83, 143] width 148 height 7
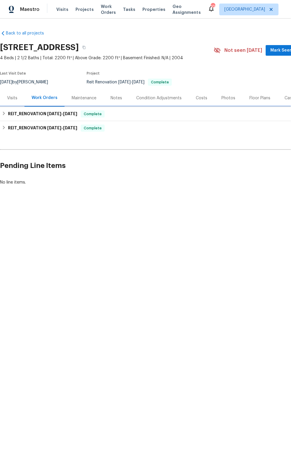
click at [6, 114] on div "REIT_RENOVATION 9/15/25 - 9/19/25 Complete" at bounding box center [167, 114] width 330 height 7
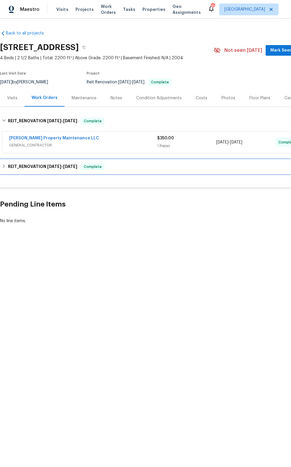
click at [5, 166] on icon at bounding box center [4, 166] width 4 height 4
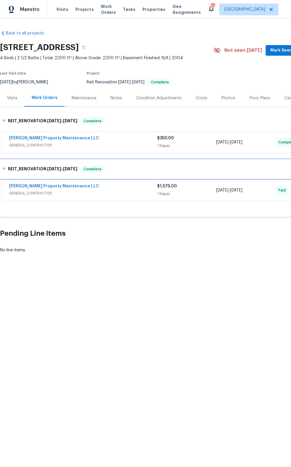
click at [5, 169] on icon at bounding box center [4, 169] width 4 height 4
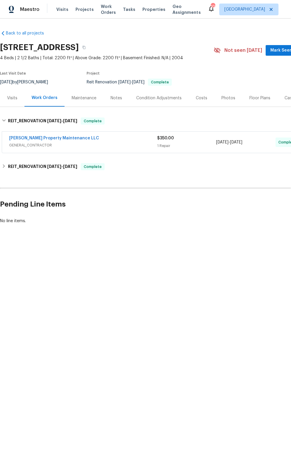
click at [117, 141] on div "Glen Property Maintenance LLC" at bounding box center [83, 138] width 148 height 7
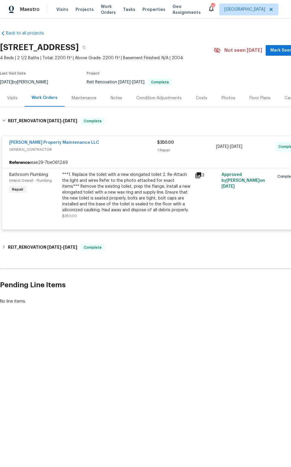
click at [117, 141] on div "Glen Property Maintenance LLC" at bounding box center [83, 143] width 148 height 7
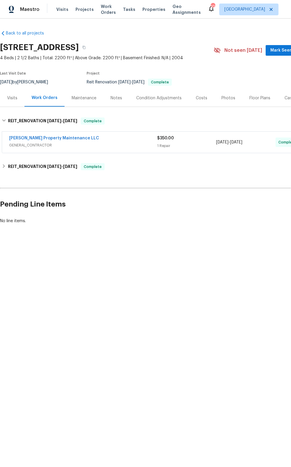
click at [117, 141] on div "Glen Property Maintenance LLC" at bounding box center [83, 138] width 148 height 7
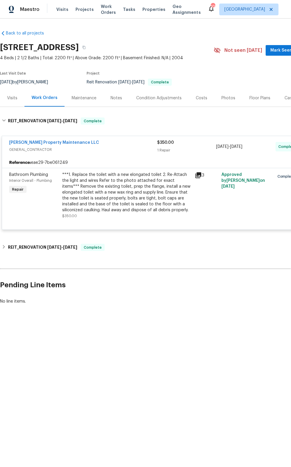
click at [117, 141] on div "Glen Property Maintenance LLC" at bounding box center [83, 143] width 148 height 7
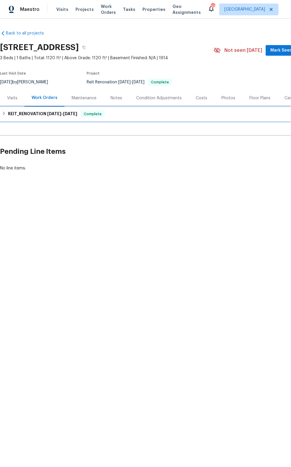
click at [4, 114] on icon at bounding box center [4, 113] width 4 height 4
click at [4, 114] on icon at bounding box center [4, 114] width 2 height 4
click at [5, 115] on icon at bounding box center [4, 113] width 4 height 4
click at [3, 111] on icon at bounding box center [4, 113] width 4 height 4
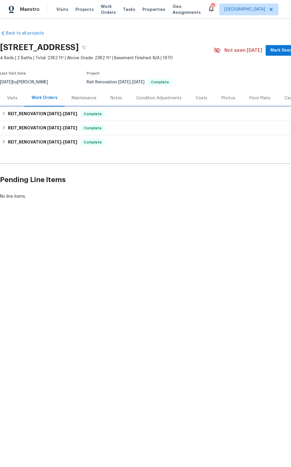
click at [4, 114] on icon at bounding box center [4, 114] width 2 height 4
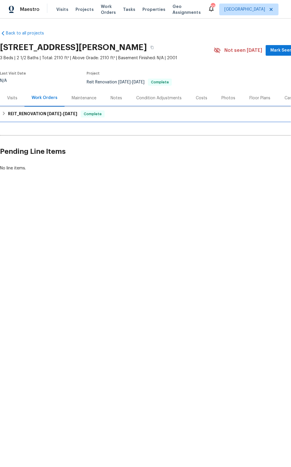
click at [2, 114] on icon at bounding box center [4, 113] width 4 height 4
click at [5, 113] on icon at bounding box center [4, 113] width 4 height 4
click at [2, 114] on icon at bounding box center [4, 113] width 4 height 4
click at [3, 114] on icon at bounding box center [4, 113] width 4 height 4
click at [4, 114] on icon at bounding box center [4, 114] width 2 height 4
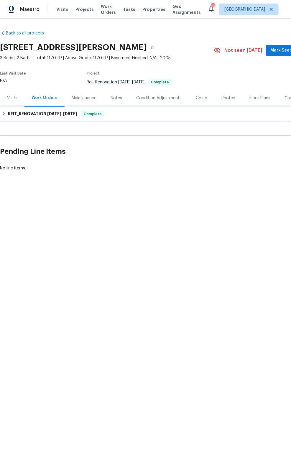
click at [4, 115] on icon at bounding box center [4, 113] width 4 height 4
click at [4, 114] on icon at bounding box center [4, 114] width 2 height 4
click at [4, 113] on icon at bounding box center [4, 114] width 2 height 4
